Goal: Transaction & Acquisition: Obtain resource

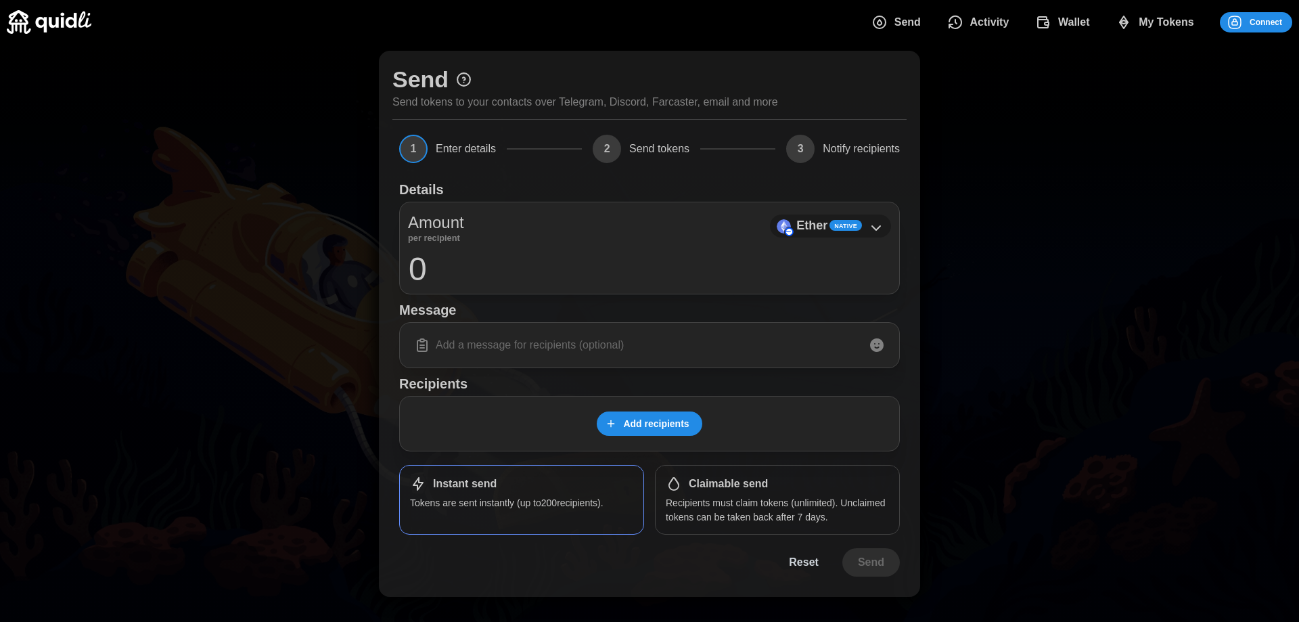
click at [880, 227] on icon at bounding box center [876, 228] width 16 height 16
click at [866, 227] on div "Ether Native" at bounding box center [830, 225] width 121 height 23
click at [762, 496] on p "Recipients must claim tokens (unlimited). Unclaimed tokens can be taken back af…" at bounding box center [777, 510] width 223 height 28
click at [521, 492] on div "Instant send Tokens are sent instantly (up to 200 recipients)." at bounding box center [521, 500] width 245 height 70
click at [1175, 26] on span "My Tokens" at bounding box center [1165, 22] width 55 height 27
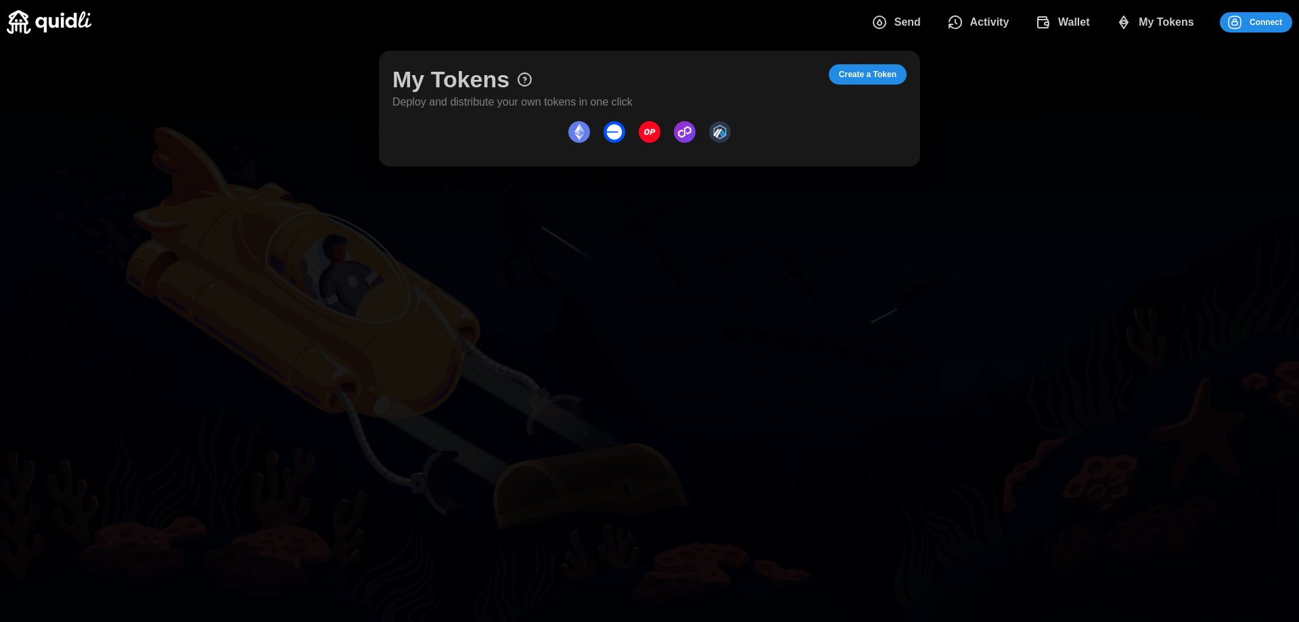
click at [1261, 24] on span "Connect" at bounding box center [1265, 22] width 32 height 19
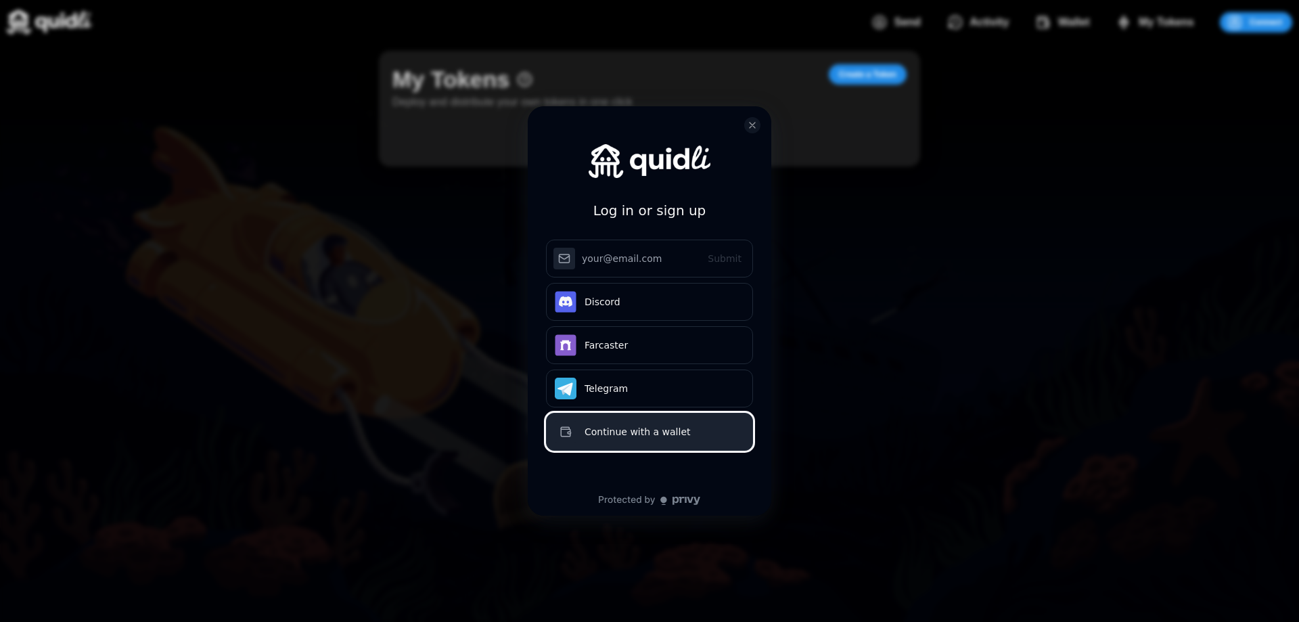
click at [665, 424] on div "Continue with a wallet" at bounding box center [664, 431] width 160 height 16
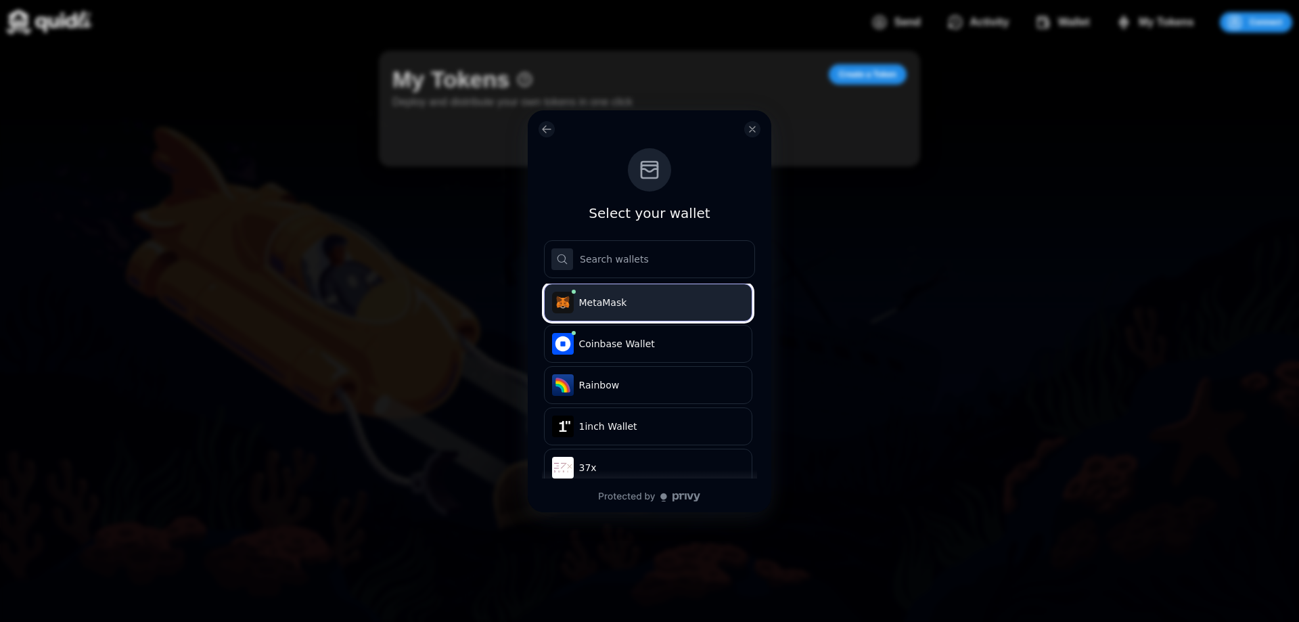
click at [634, 297] on span "MetaMask" at bounding box center [659, 303] width 160 height 14
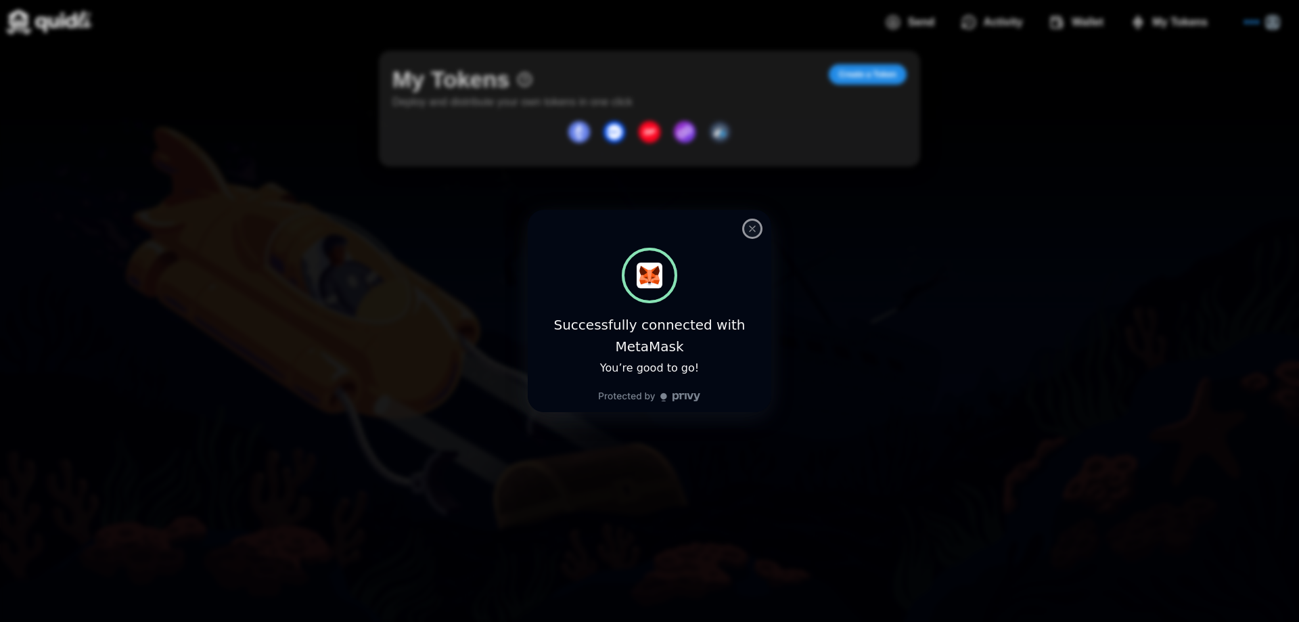
click at [751, 233] on icon "close modal" at bounding box center [752, 228] width 11 height 11
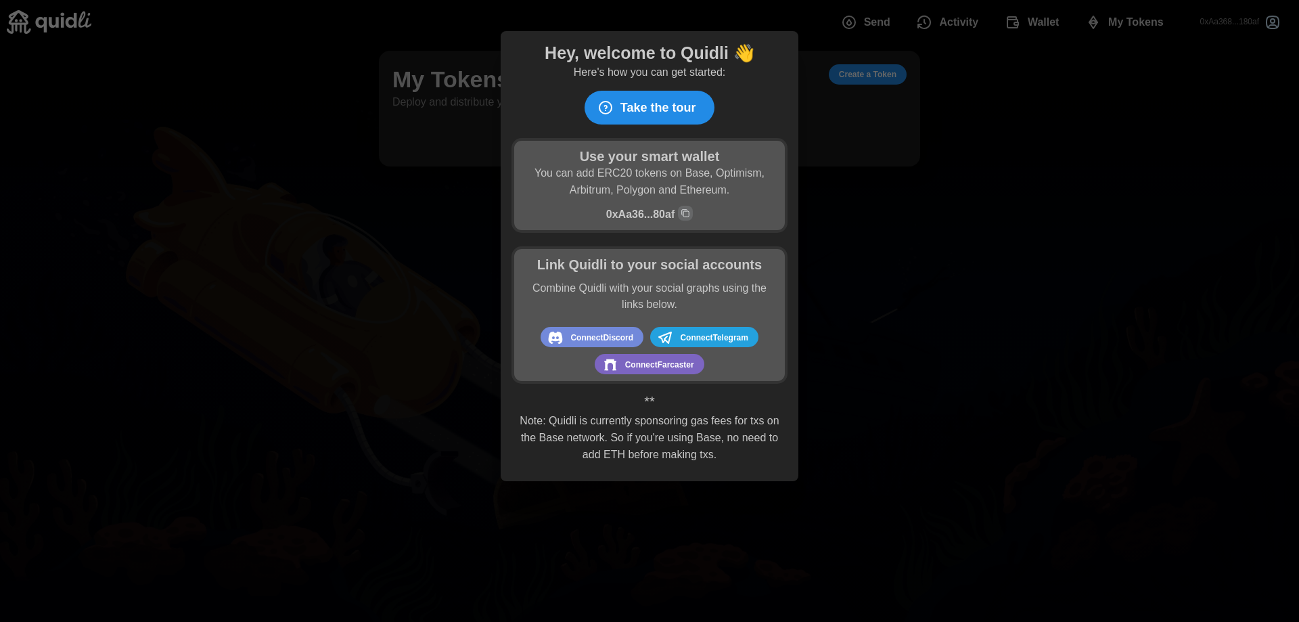
click at [654, 106] on span "Take the tour" at bounding box center [658, 107] width 76 height 32
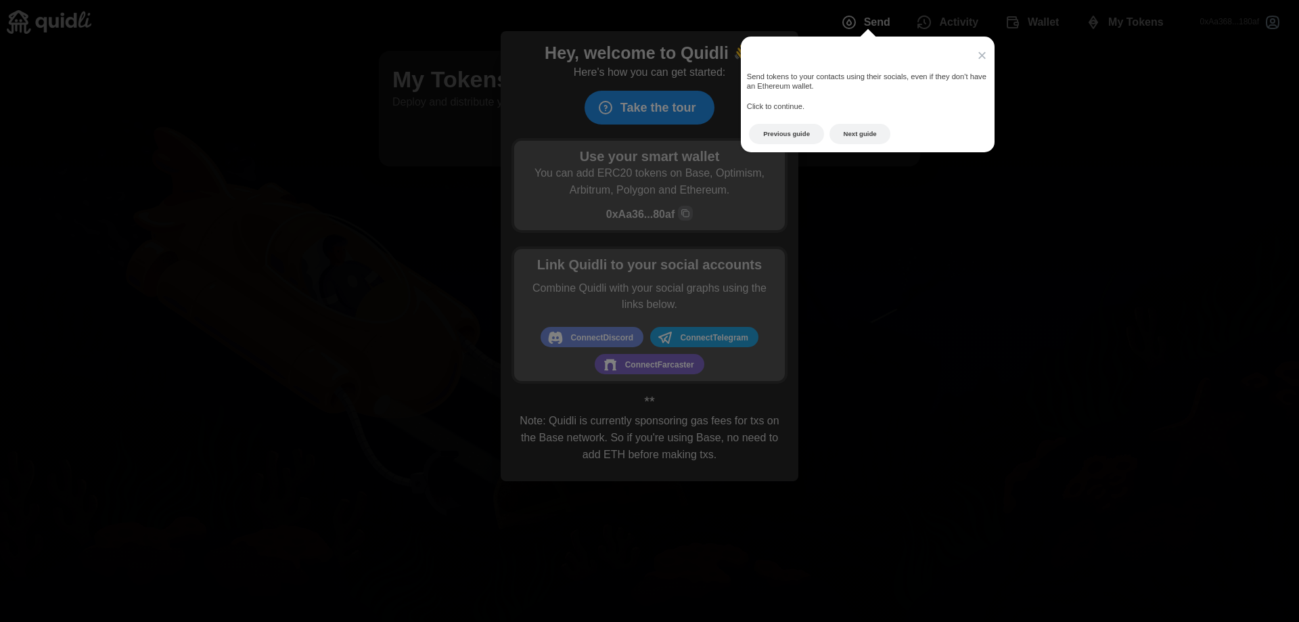
click at [979, 51] on span "×" at bounding box center [981, 55] width 9 height 18
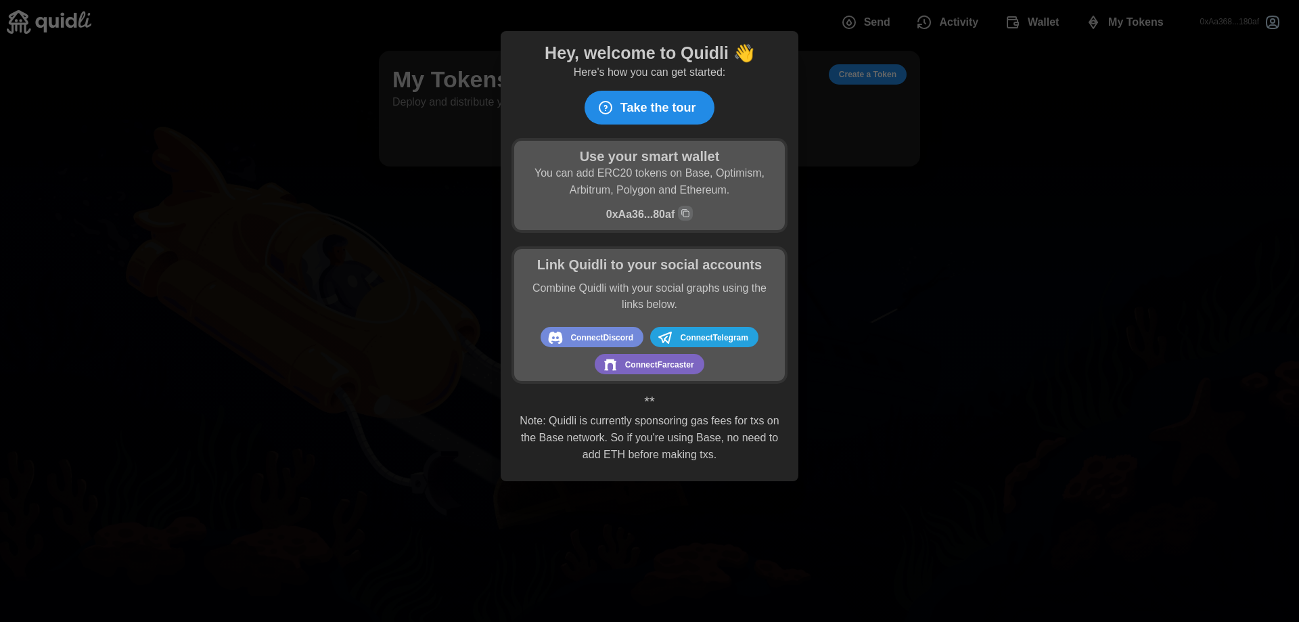
click at [874, 184] on div at bounding box center [649, 311] width 1299 height 622
